Goal: Task Accomplishment & Management: Manage account settings

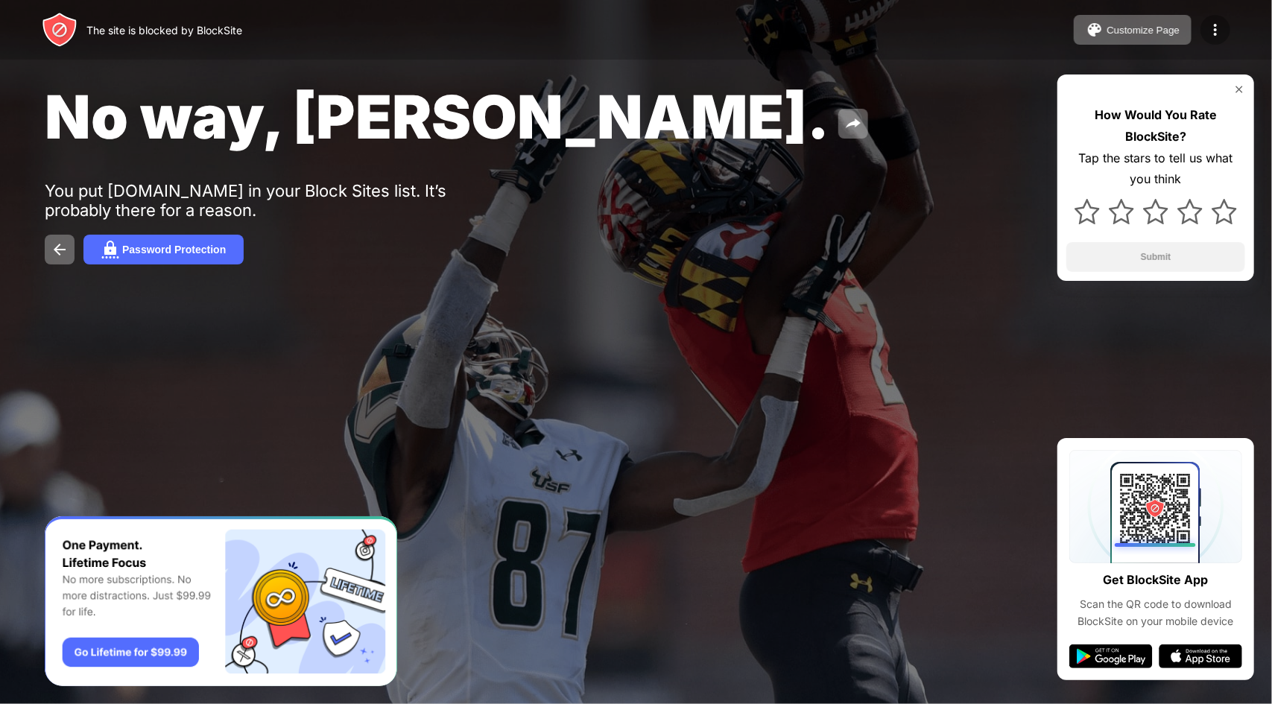
click at [1205, 31] on div at bounding box center [1216, 30] width 30 height 30
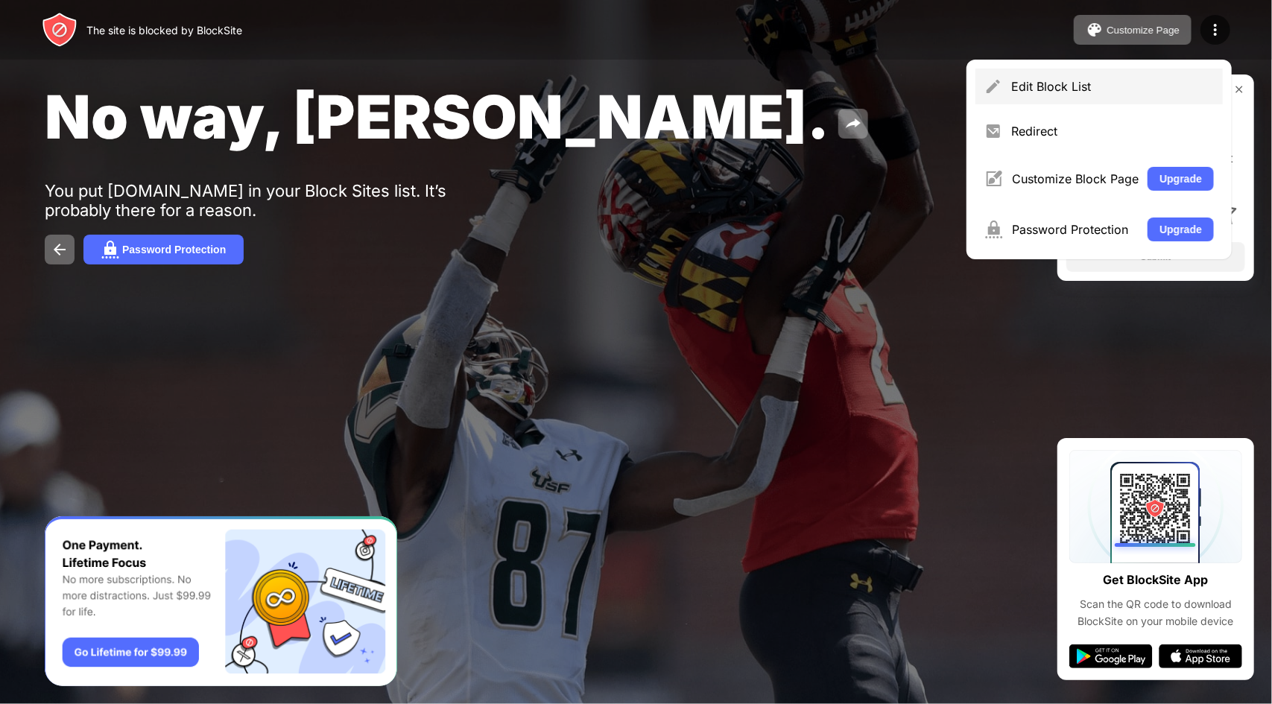
click at [1043, 84] on div "Edit Block List" at bounding box center [1112, 86] width 203 height 15
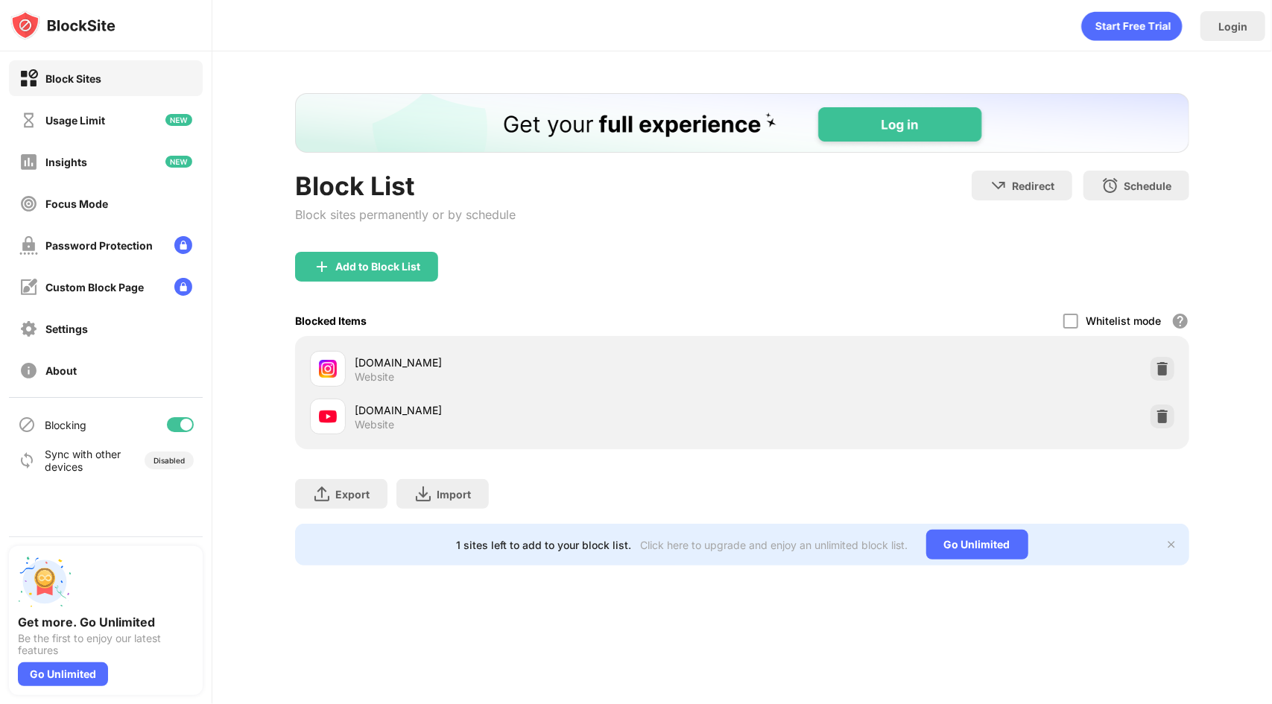
click at [1164, 412] on img at bounding box center [1162, 416] width 15 height 15
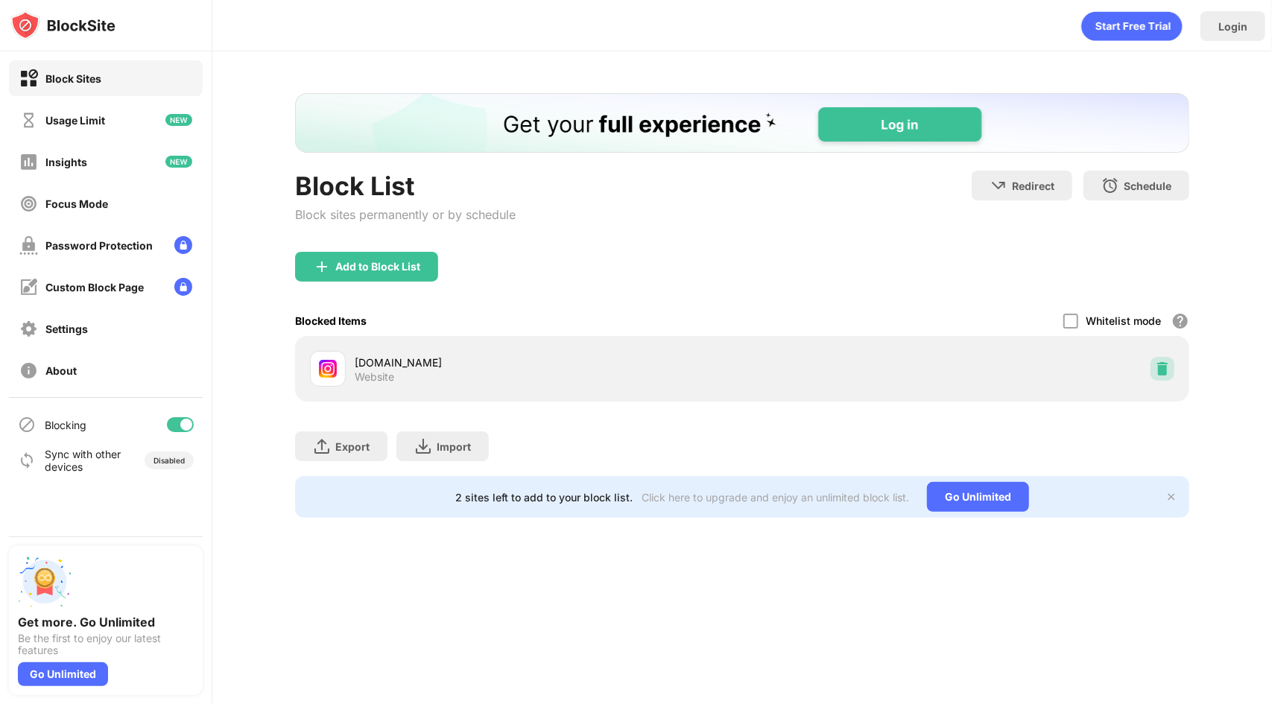
click at [1158, 361] on div at bounding box center [1163, 369] width 24 height 24
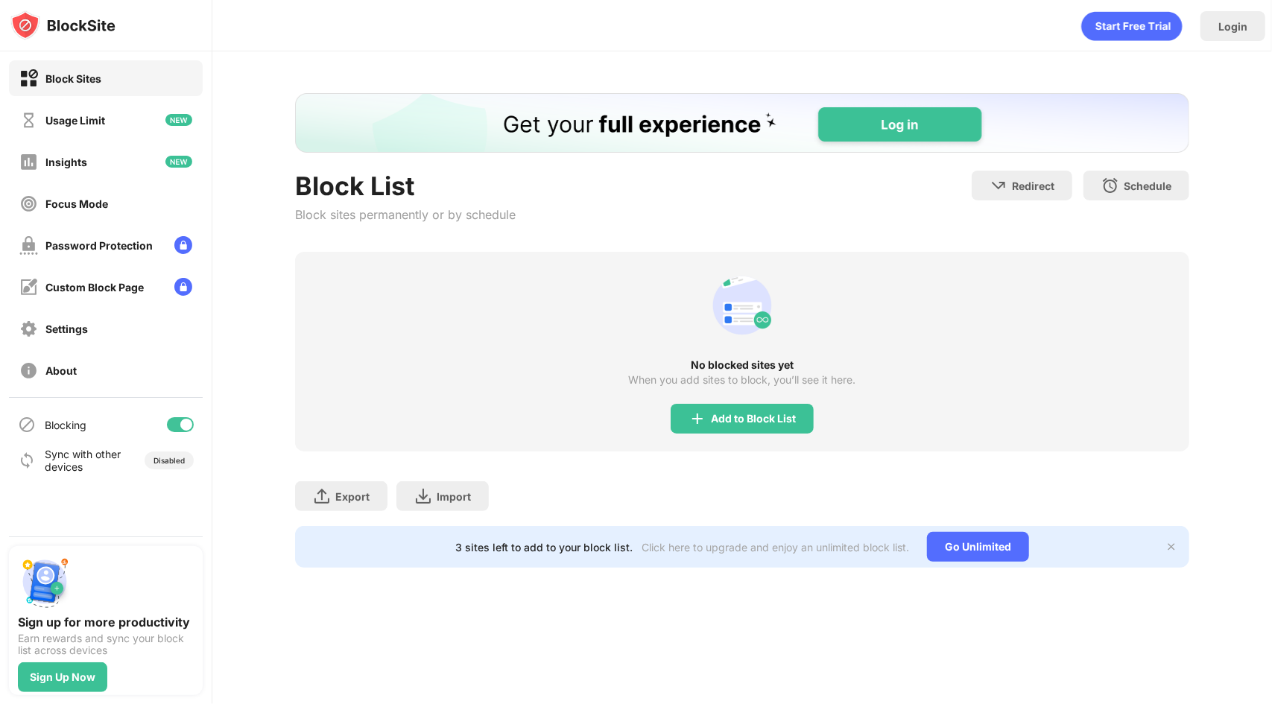
click at [726, 417] on div "Add to Block List" at bounding box center [753, 419] width 85 height 12
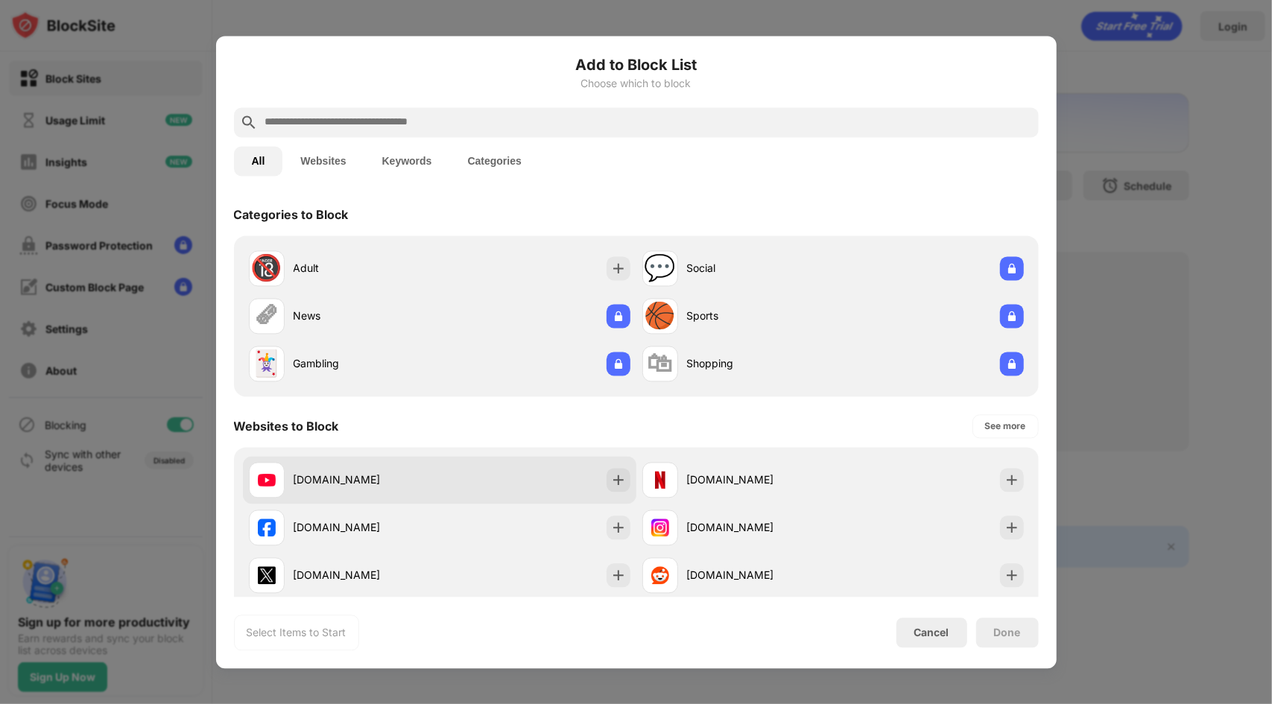
click at [528, 487] on div "[DOMAIN_NAME]" at bounding box center [439, 480] width 393 height 48
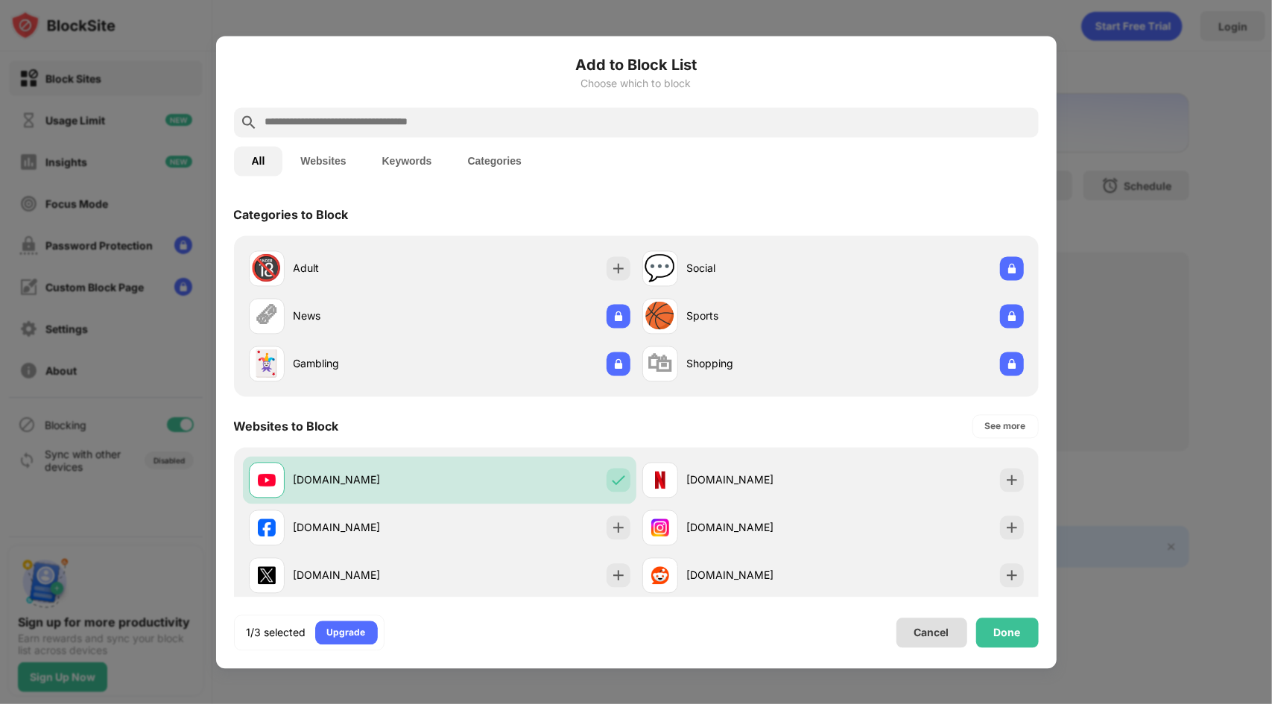
click at [983, 628] on div "Done" at bounding box center [1007, 633] width 63 height 30
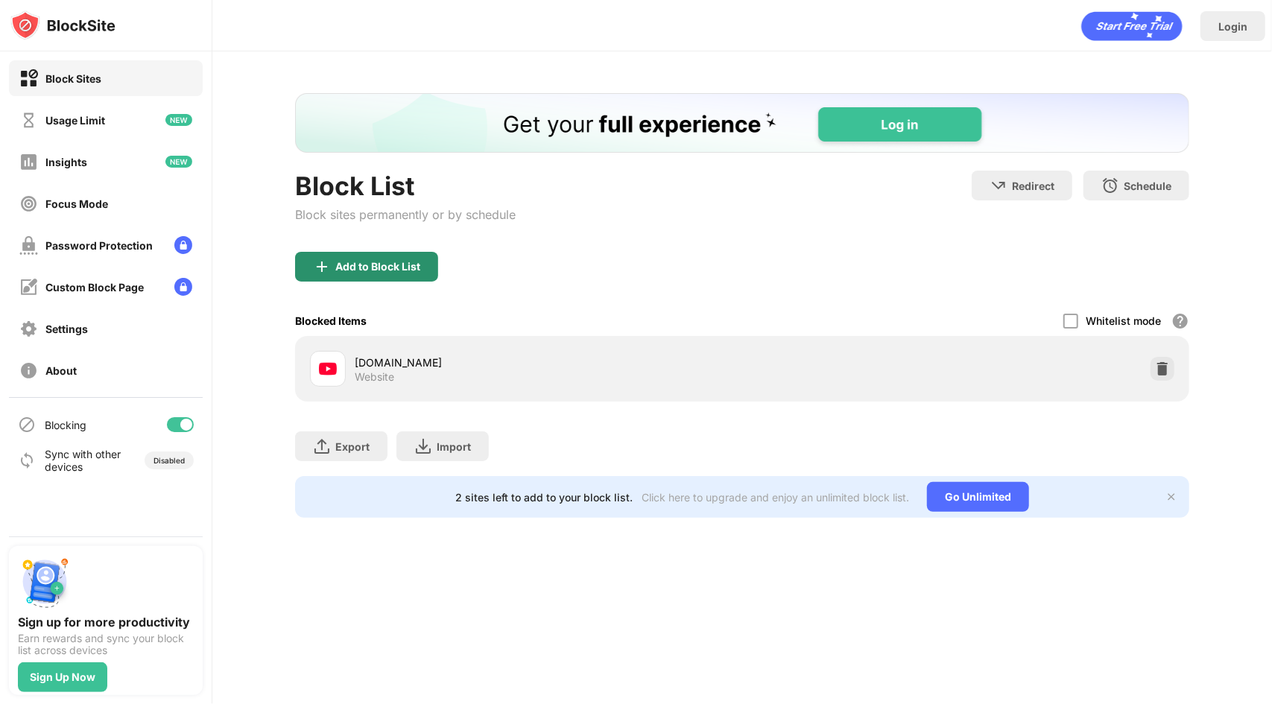
click at [338, 270] on div "Add to Block List" at bounding box center [377, 267] width 85 height 12
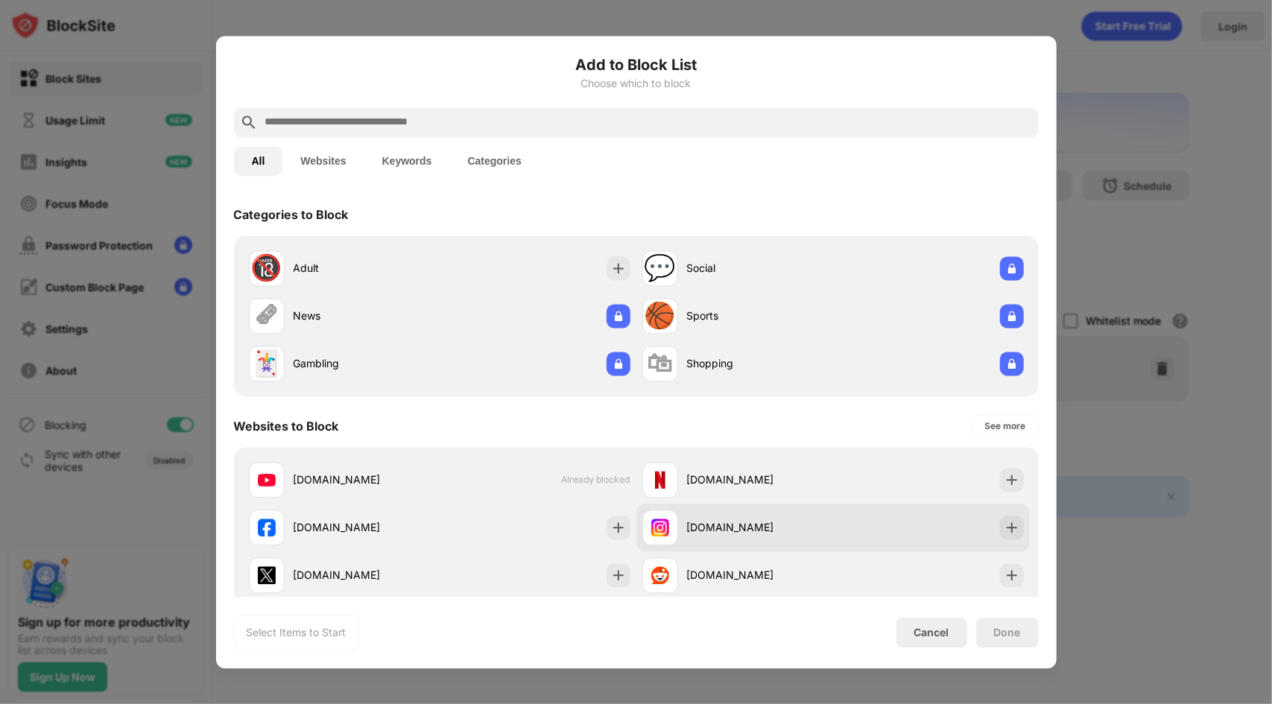
click at [835, 521] on div "[DOMAIN_NAME]" at bounding box center [832, 528] width 393 height 48
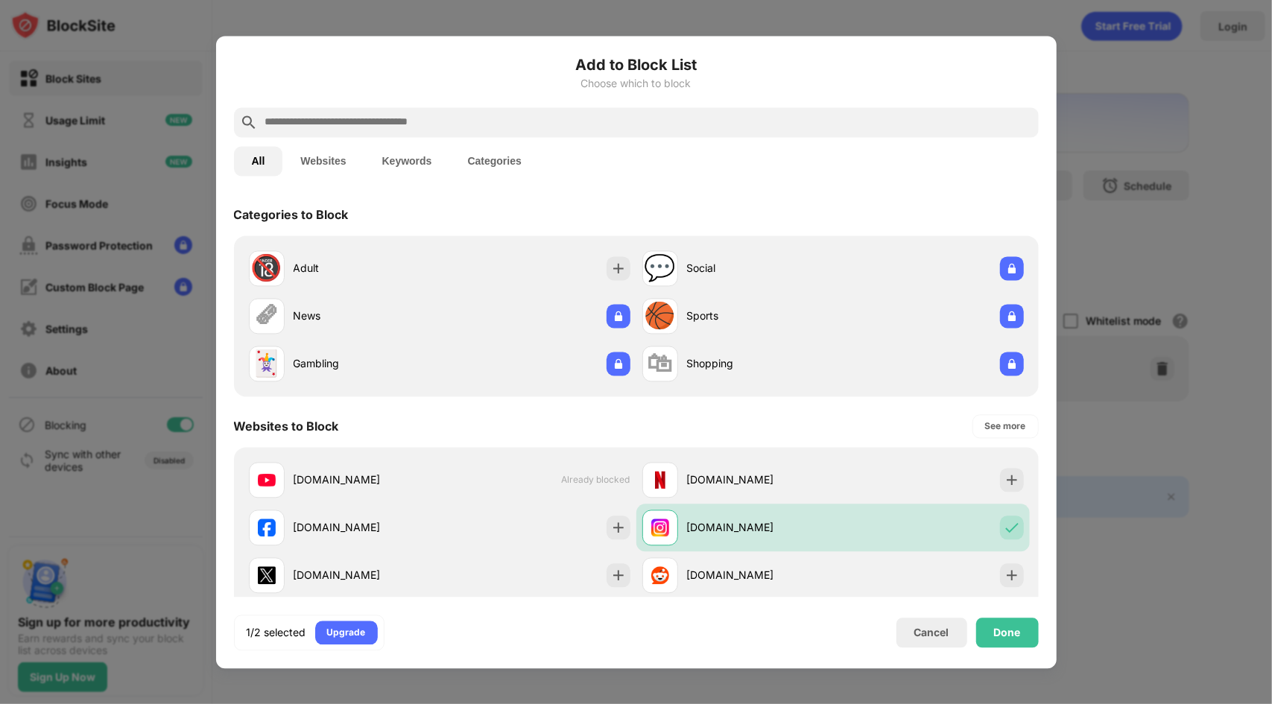
click at [1016, 637] on div "Done" at bounding box center [1007, 633] width 27 height 12
